Goal: Navigation & Orientation: Find specific page/section

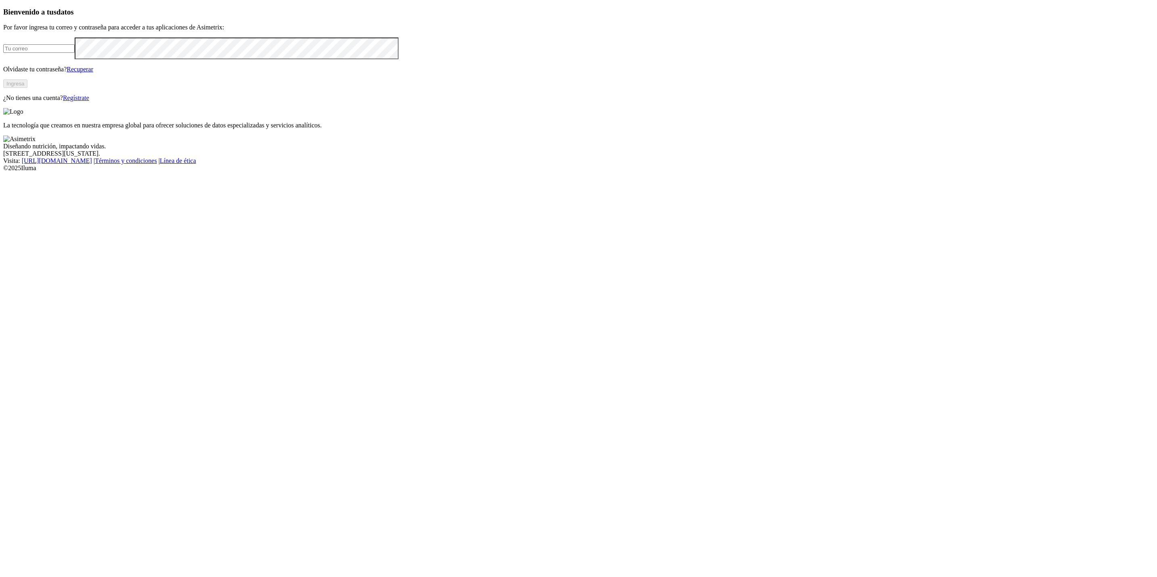
click at [75, 53] on input "email" at bounding box center [38, 48] width 71 height 8
click at [75, 53] on input "[EMAIL_ADDRESS][DOMAIN_NAME]" at bounding box center [38, 48] width 71 height 8
type input "lidertecnologiaproduccion@avsasa.com"
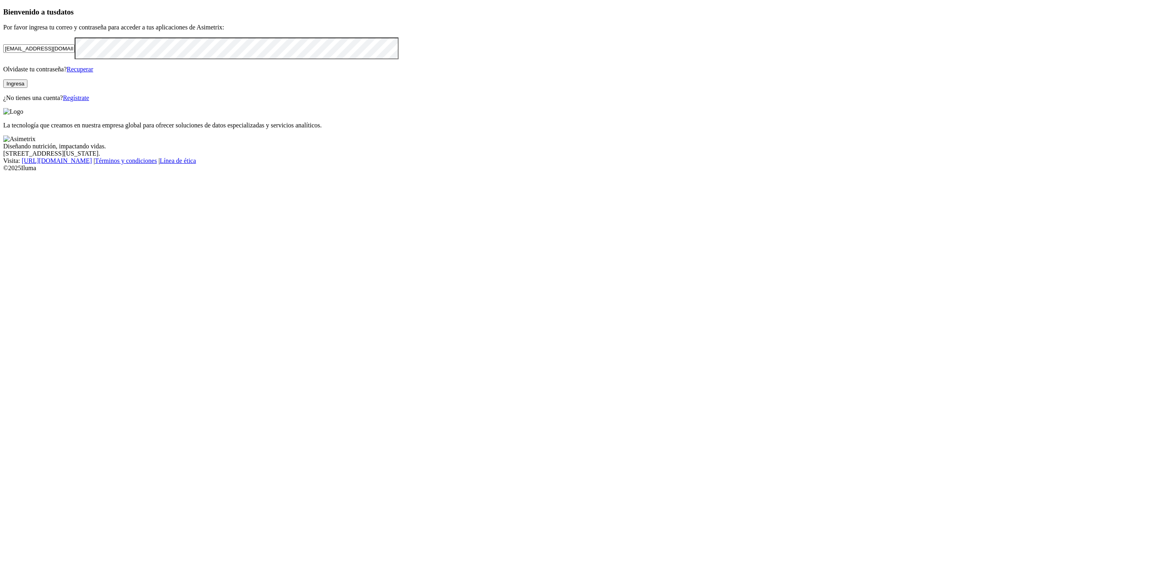
click input "submit" at bounding box center [0, 0] width 0 height 0
